Goal: Task Accomplishment & Management: Use online tool/utility

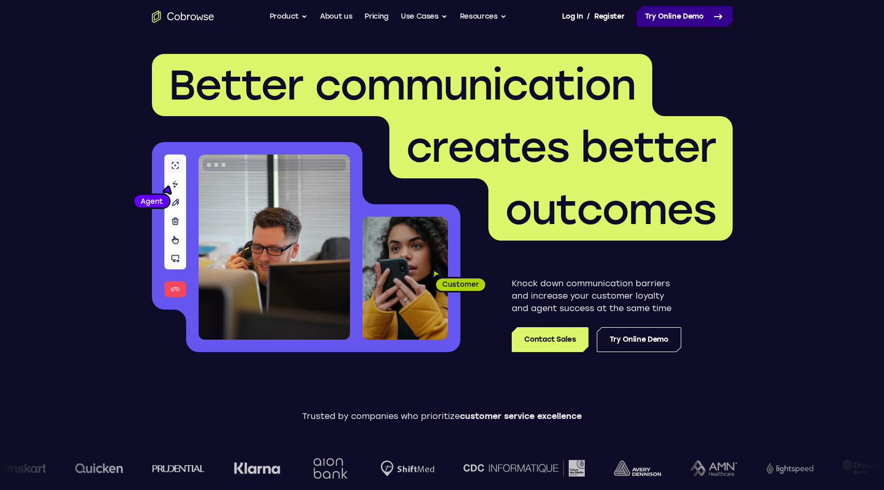
click at [674, 16] on link "Try Online Demo" at bounding box center [685, 16] width 96 height 21
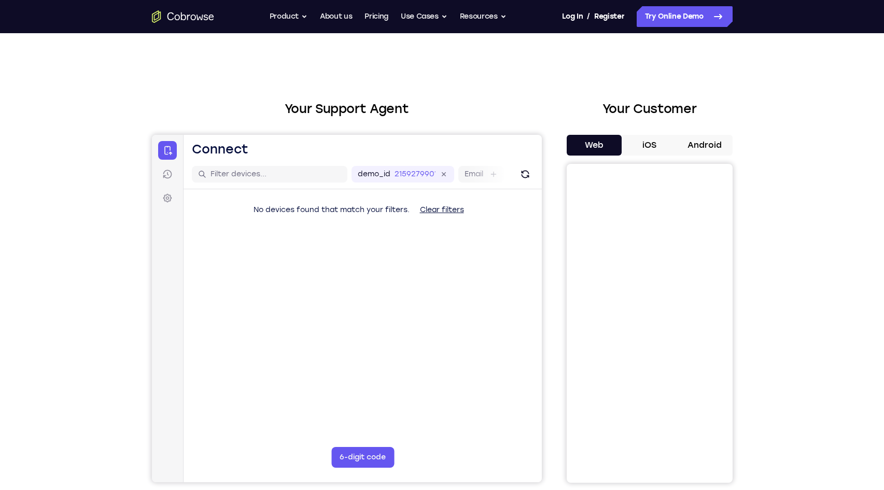
click at [689, 148] on button "Android" at bounding box center [705, 145] width 56 height 21
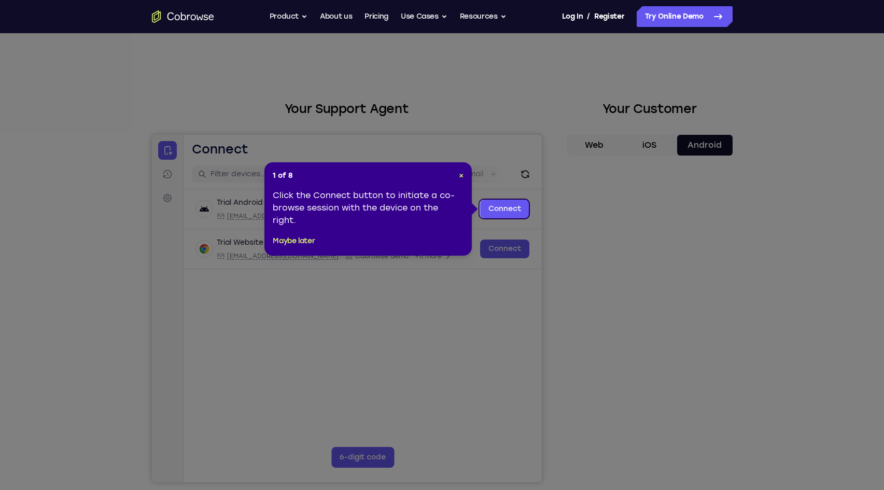
click at [456, 175] on header "1 of 8 ×" at bounding box center [368, 176] width 191 height 10
click at [463, 173] on span "×" at bounding box center [461, 175] width 5 height 9
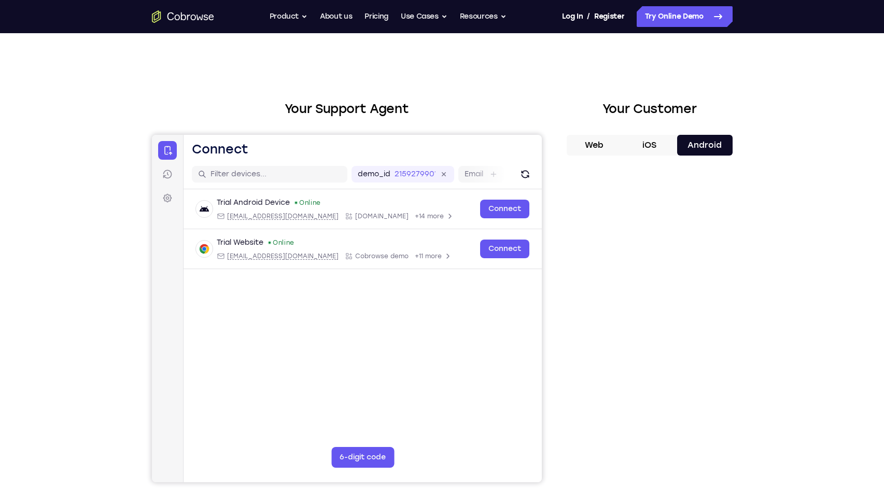
click at [789, 273] on div "Your Support Agent Your Customer Web iOS Android Next Steps We’d be happy to gi…" at bounding box center [442, 375] width 884 height 684
click at [773, 190] on div "Your Support Agent Your Customer Web iOS Android Next Steps We’d be happy to gi…" at bounding box center [442, 375] width 664 height 684
